Goal: Information Seeking & Learning: Learn about a topic

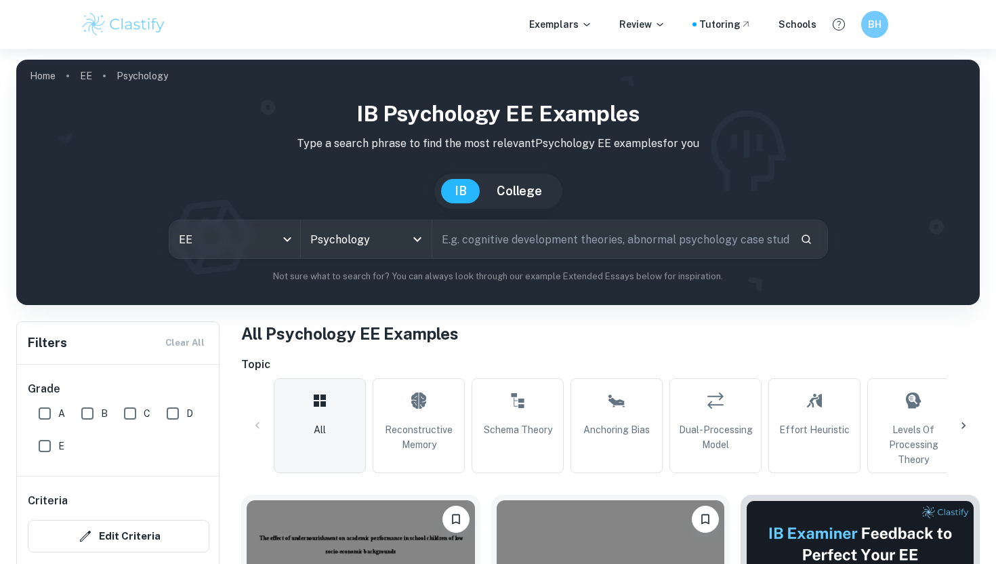
click at [470, 233] on input "text" at bounding box center [610, 239] width 357 height 38
click at [389, 235] on div "Psychology All Subjects" at bounding box center [366, 239] width 131 height 38
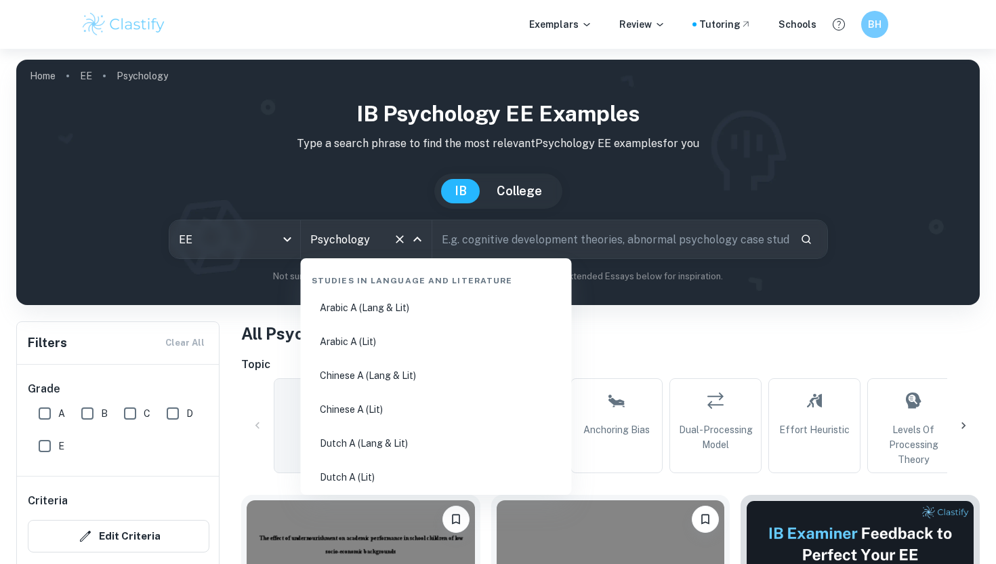
scroll to position [1716, 0]
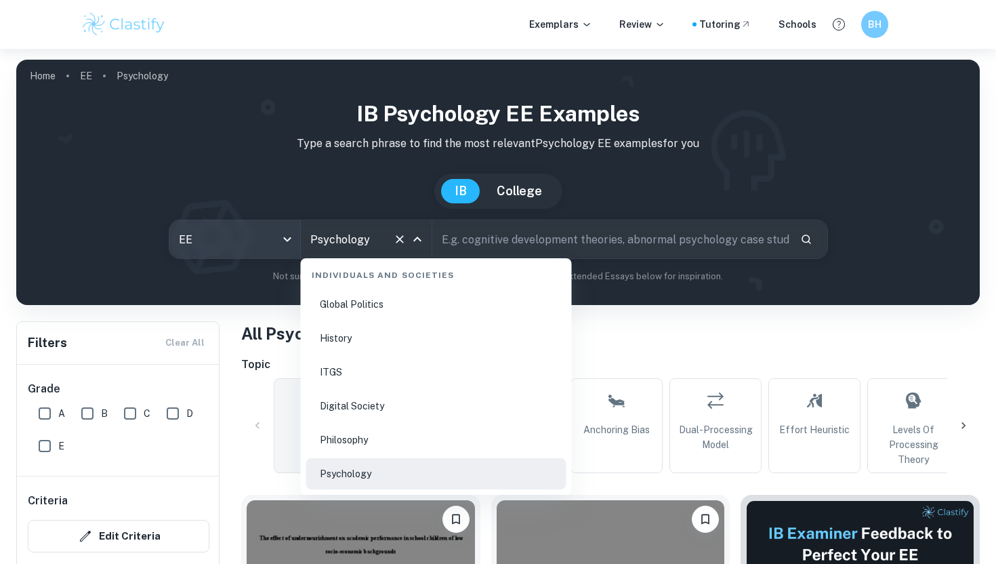
click at [199, 236] on body "We value your privacy We use cookies to enhance your browsing experience, serve…" at bounding box center [498, 331] width 996 height 564
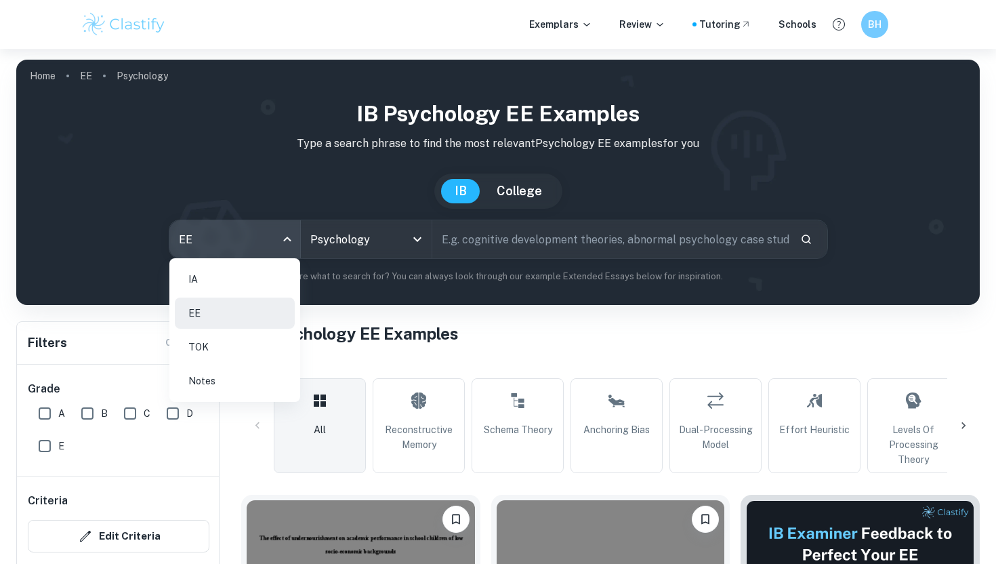
click at [218, 283] on li "IA" at bounding box center [235, 279] width 120 height 31
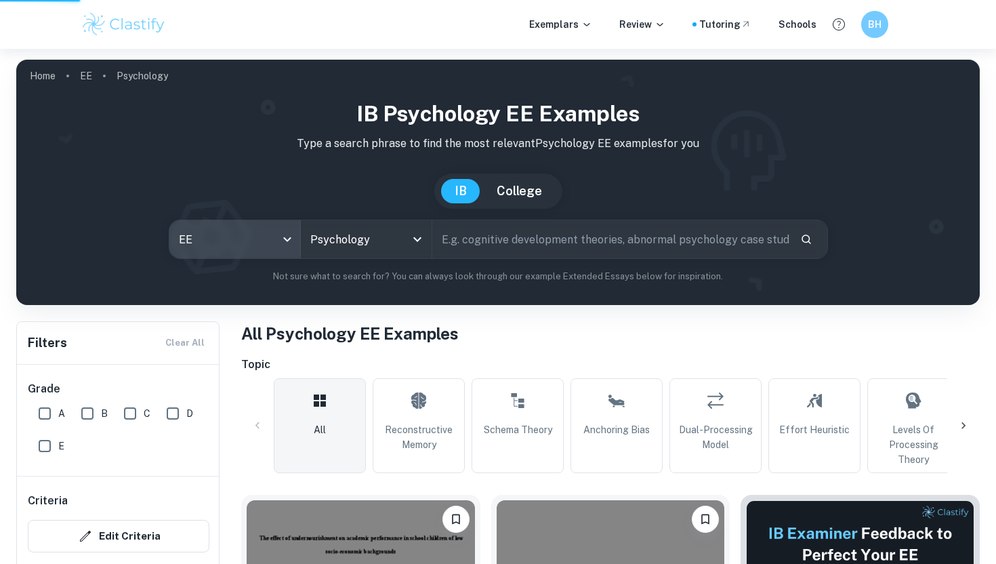
click at [371, 251] on input "Psychology" at bounding box center [347, 239] width 81 height 26
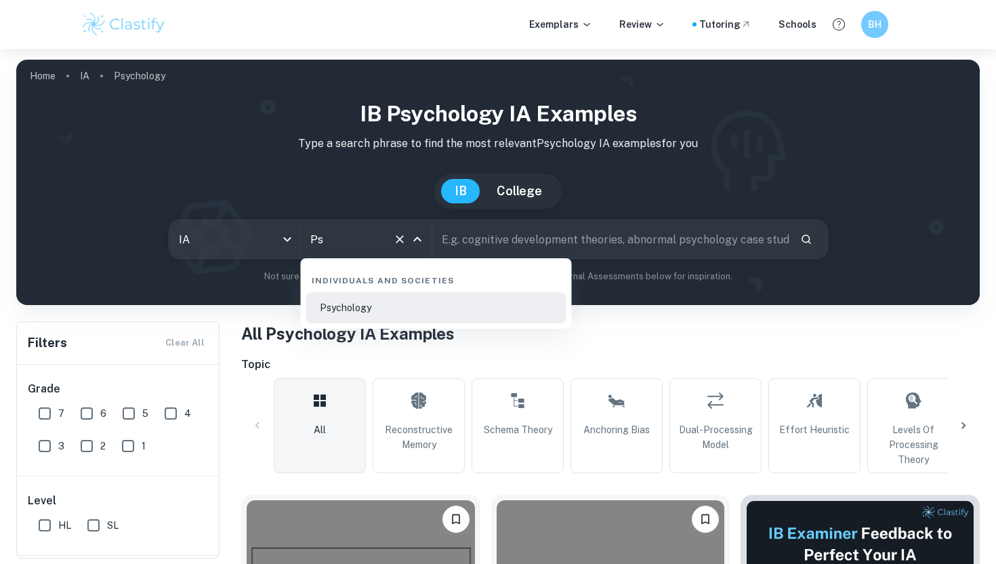
type input "P"
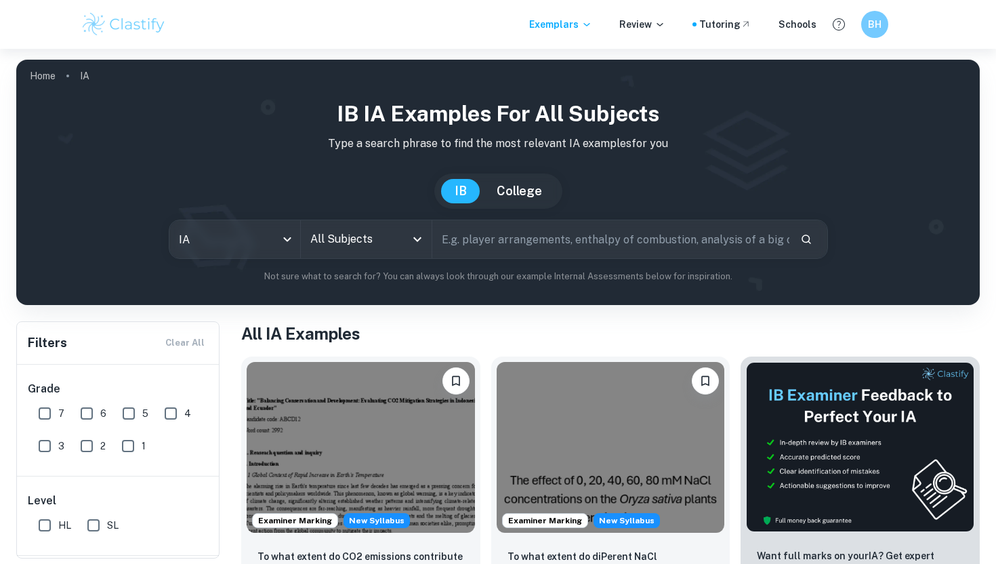
click at [496, 251] on input "text" at bounding box center [610, 239] width 357 height 38
type input "p"
type input "[MEDICAL_DATA]"
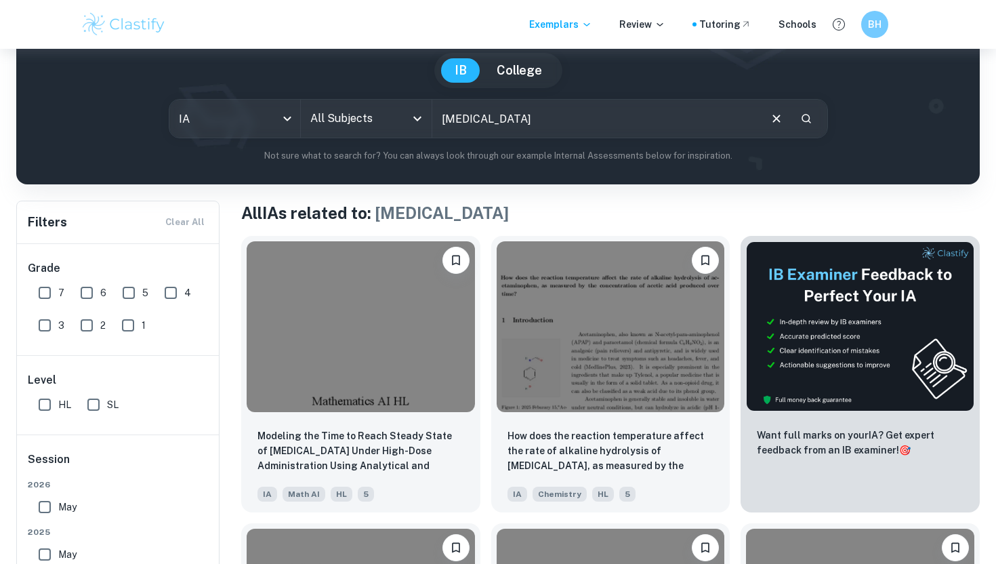
scroll to position [256, 0]
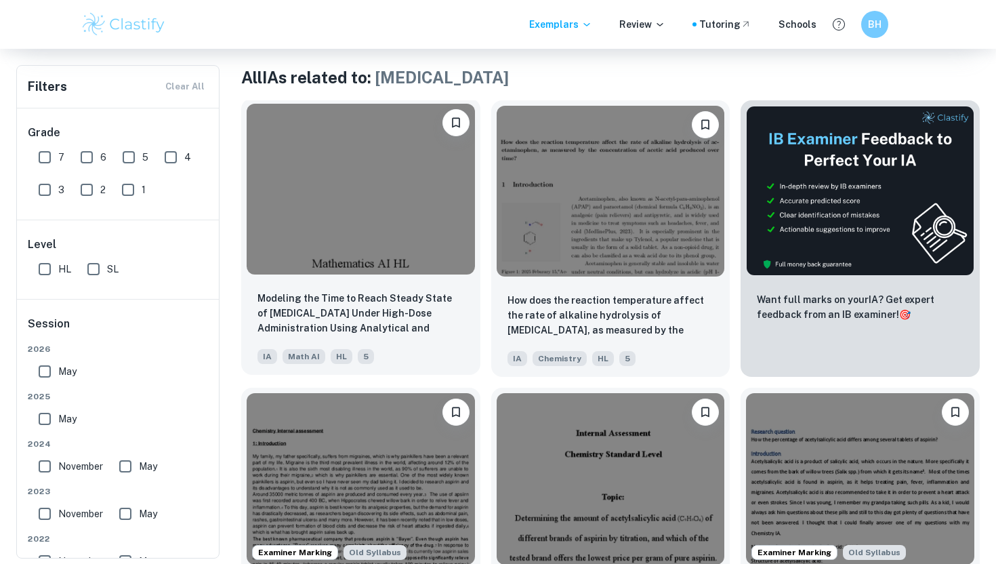
click at [464, 214] on img at bounding box center [361, 189] width 228 height 171
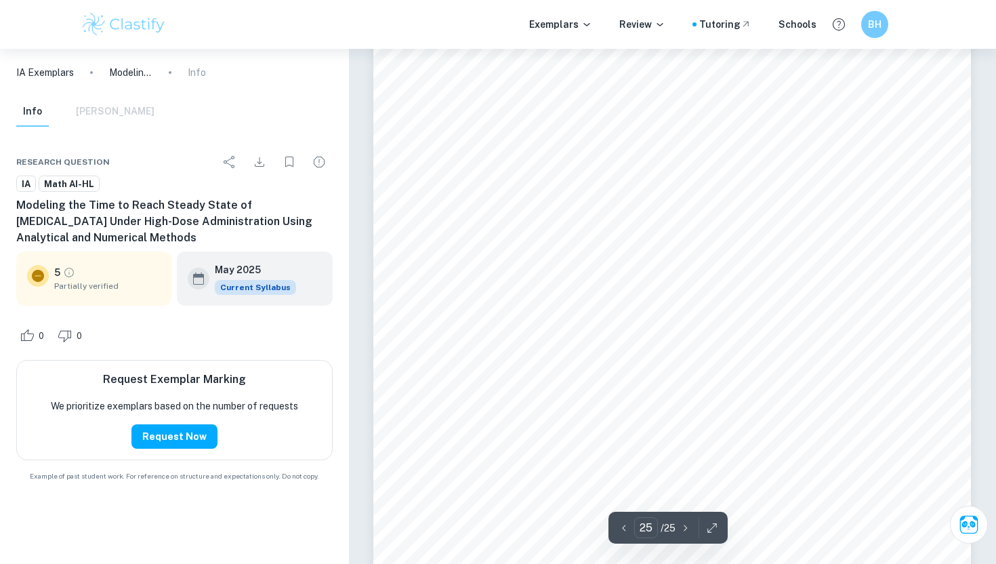
scroll to position [18870, 0]
type input "25"
